Goal: Check status: Check status

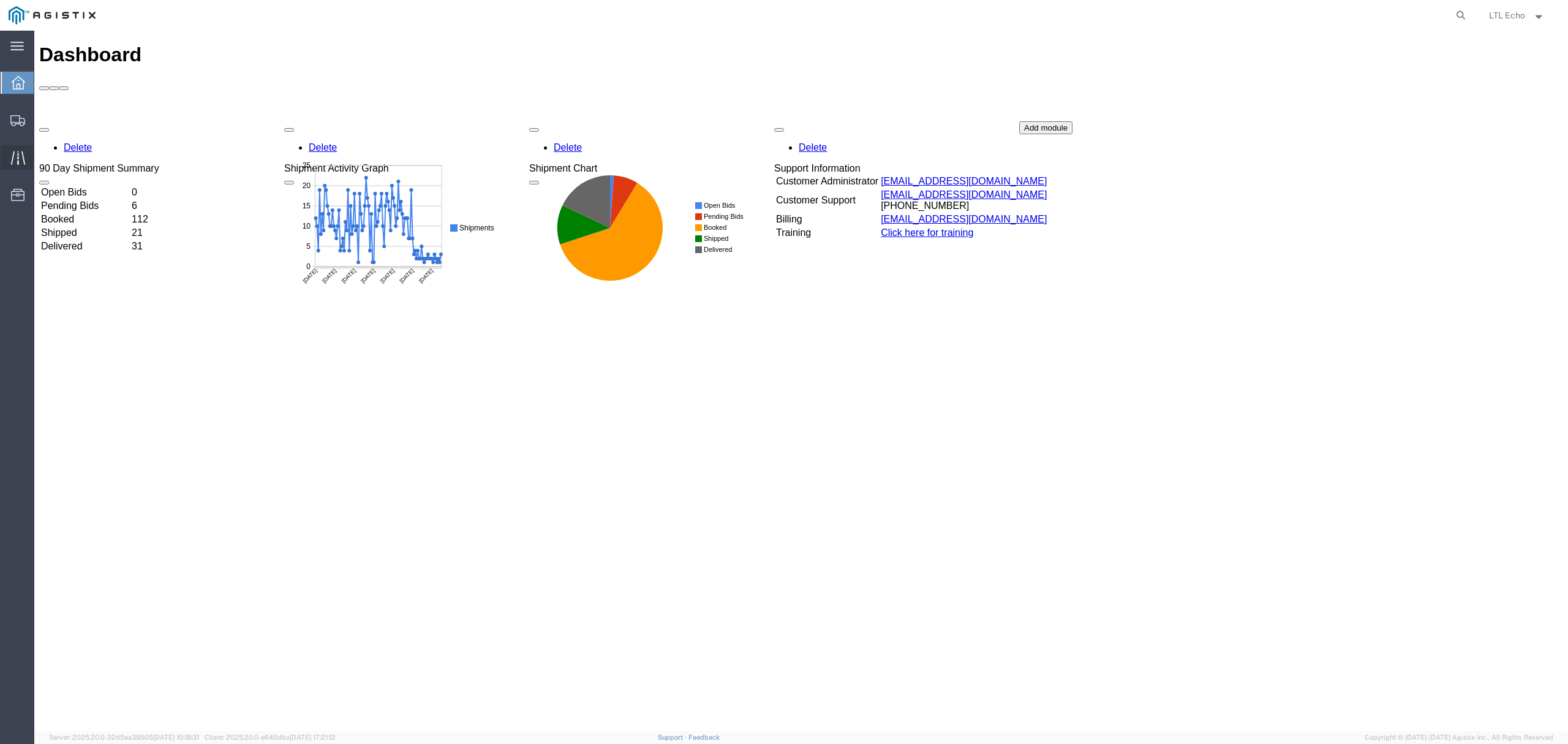
click at [14, 156] on icon at bounding box center [18, 158] width 14 height 14
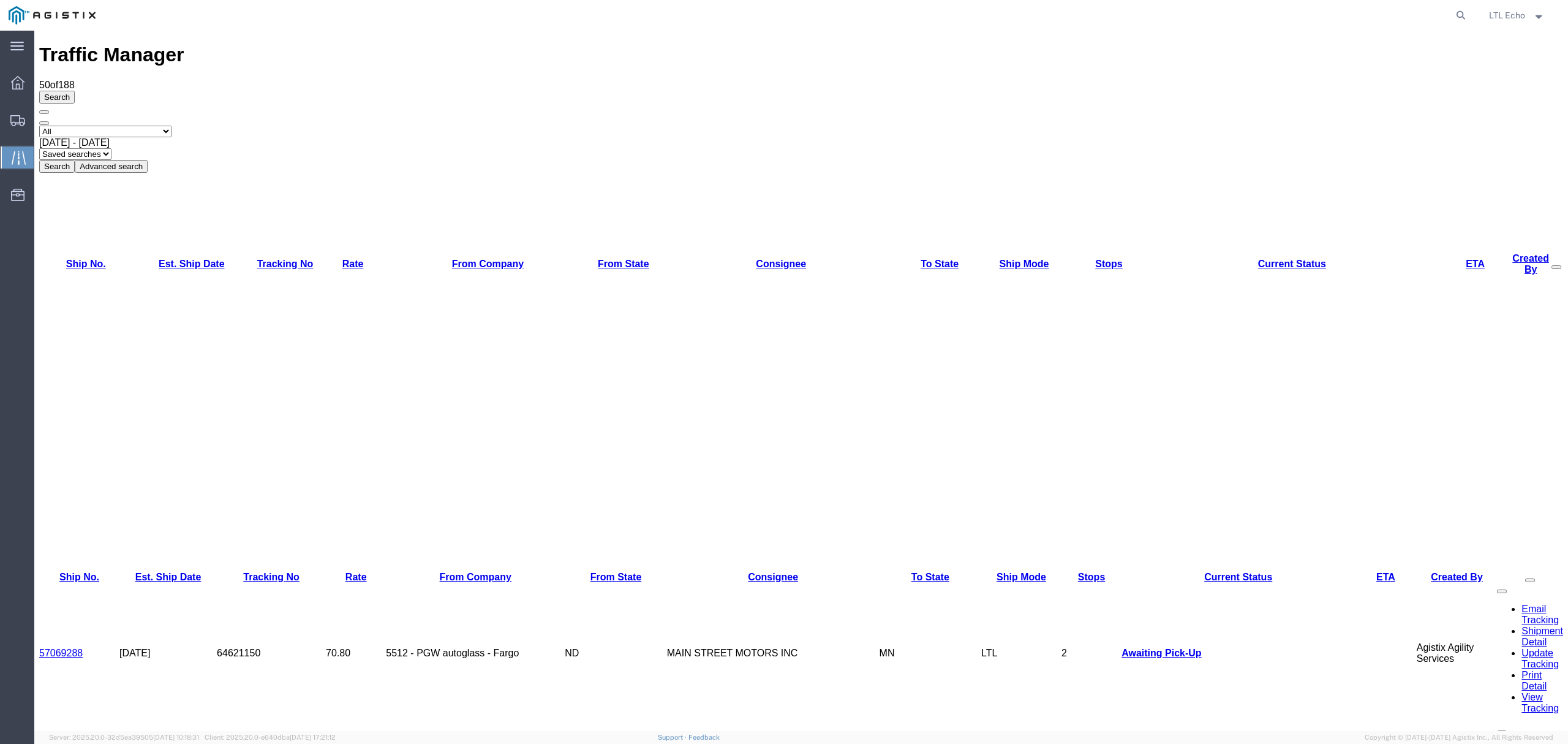
click at [112, 148] on select "Saved searches LKQ TL PGW TL Won" at bounding box center [76, 154] width 72 height 12
select select "LKQ TL"
click at [112, 148] on select "Saved searches LKQ TL PGW TL Won" at bounding box center [76, 154] width 72 height 12
click at [175, 259] on link "Est. Ship Date" at bounding box center [192, 264] width 66 height 11
